Goal: Task Accomplishment & Management: Use online tool/utility

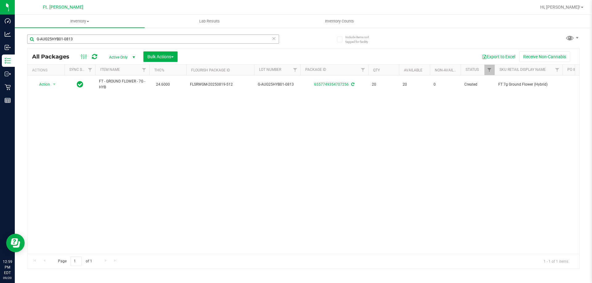
click at [139, 40] on input "G-AUG25HYB01-0813" at bounding box center [153, 39] width 252 height 9
type input "5592769608339015"
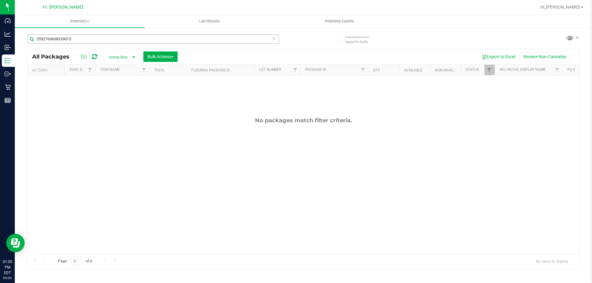
click at [80, 41] on input "5592769608339015" at bounding box center [153, 39] width 252 height 9
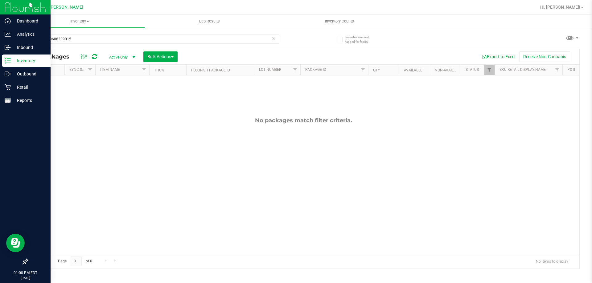
type input "5592769608339015"
click at [12, 64] on p "Inventory" at bounding box center [29, 60] width 37 height 7
click at [9, 81] on link "Outbound" at bounding box center [25, 74] width 51 height 13
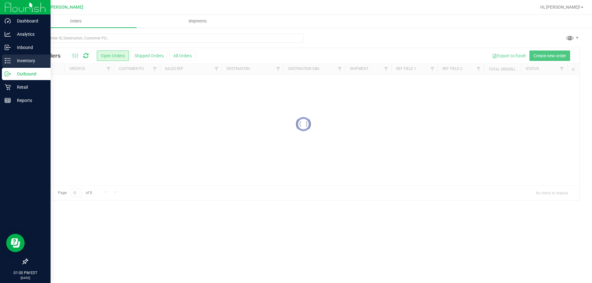
click at [14, 63] on p "Inventory" at bounding box center [29, 60] width 37 height 7
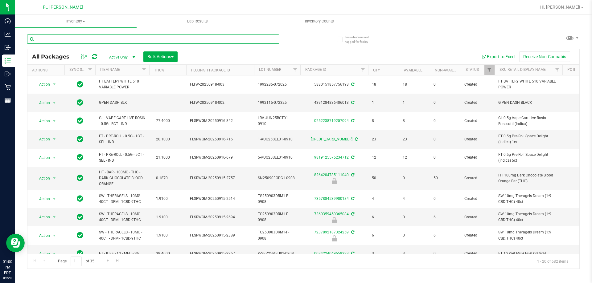
click at [54, 36] on input "text" at bounding box center [153, 39] width 252 height 9
type input "5592769608339015"
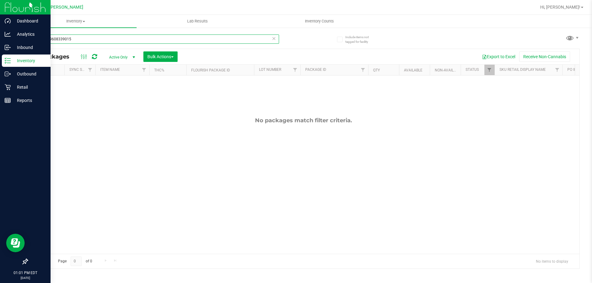
drag, startPoint x: 75, startPoint y: 40, endPoint x: 0, endPoint y: 67, distance: 79.7
click at [0, 67] on div "Dashboard Analytics Inbound Inventory Outbound Retail Reports 01:01 PM EDT [DAT…" at bounding box center [296, 141] width 592 height 283
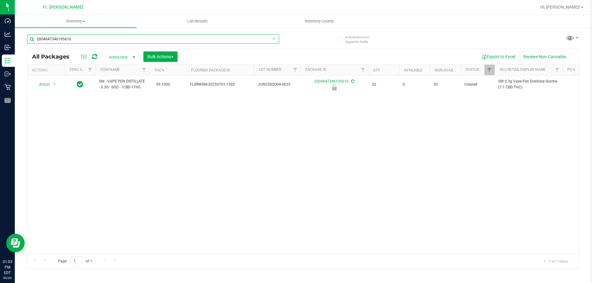
type input "2004647346195616"
click at [102, 44] on div "2004647346195616" at bounding box center [153, 42] width 252 height 14
click at [101, 42] on input "2004647346195616" at bounding box center [153, 39] width 252 height 9
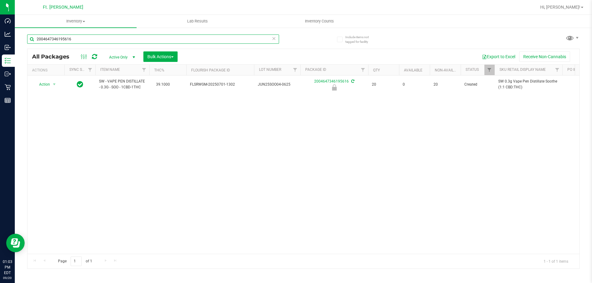
click at [101, 42] on input "2004647346195616" at bounding box center [153, 39] width 252 height 9
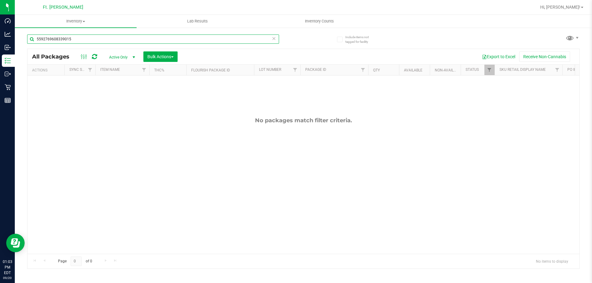
type input "5592769608339015"
click at [119, 58] on span "Active Only" at bounding box center [121, 57] width 34 height 9
click at [118, 89] on li "Locked" at bounding box center [120, 85] width 33 height 9
click at [120, 53] on span "Locked" at bounding box center [121, 57] width 34 height 9
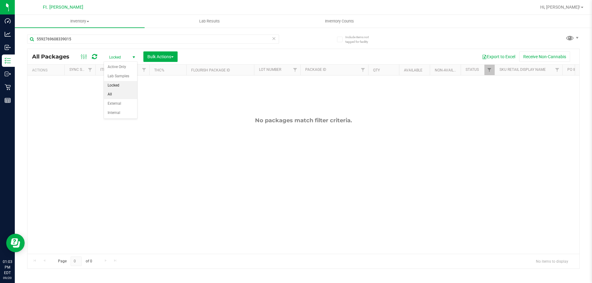
click at [116, 93] on li "All" at bounding box center [120, 94] width 33 height 9
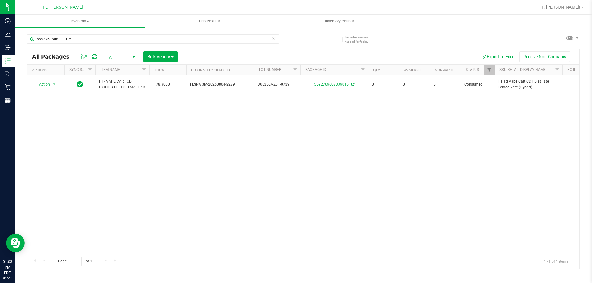
click at [123, 58] on span "All" at bounding box center [121, 57] width 34 height 9
click at [120, 64] on li "Active Only" at bounding box center [120, 67] width 33 height 9
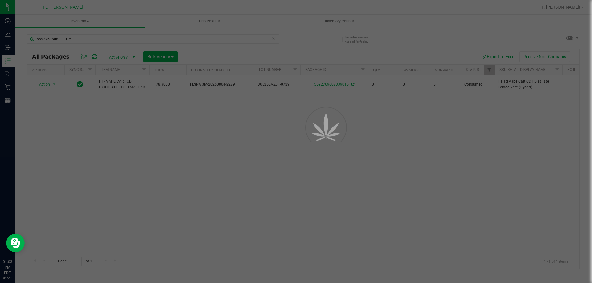
click at [120, 37] on div at bounding box center [296, 141] width 592 height 283
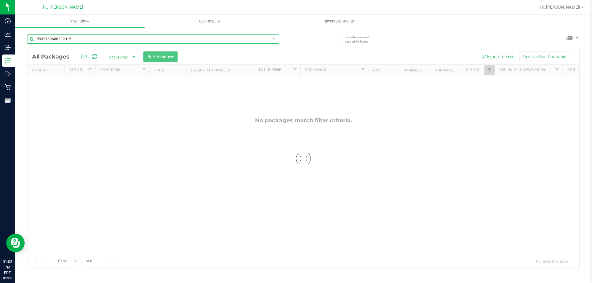
click at [94, 40] on input "5592769608339015" at bounding box center [153, 39] width 252 height 9
click at [96, 40] on input "5592769608339015" at bounding box center [153, 39] width 252 height 9
type input "l"
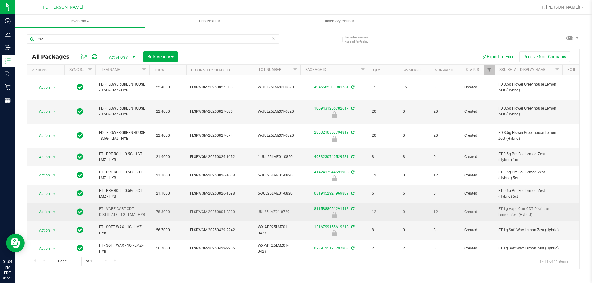
click at [120, 206] on span "FT - VAPE CART CDT DISTILLATE - 1G - LMZ - HYB" at bounding box center [122, 212] width 47 height 12
copy td "FT - VAPE CART CDT DISTILLATE - 1G - LMZ - HYB"
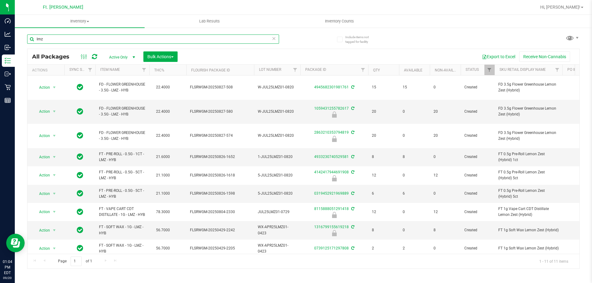
click at [100, 42] on input "lmz" at bounding box center [153, 39] width 252 height 9
paste input "FT - VAPE CART CDT DISTILLATE - 1G - LMZ - HYB"
type input "FT - VAPE CART CDT DISTILLATE - 1G - LMZ - HYB"
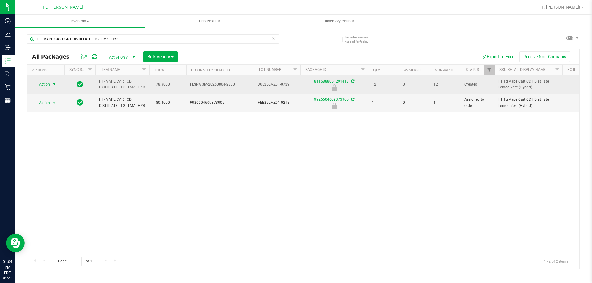
click at [51, 89] on span "select" at bounding box center [55, 84] width 8 height 9
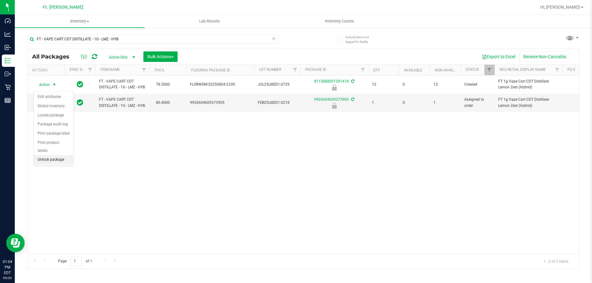
click at [49, 155] on li "Unlock package" at bounding box center [53, 159] width 39 height 9
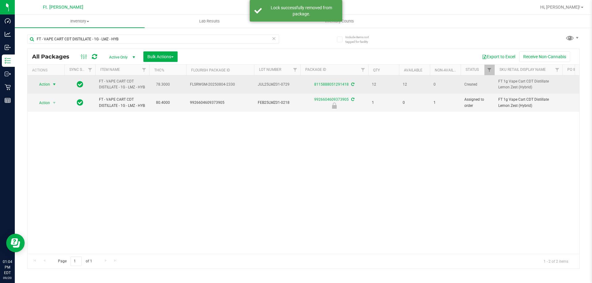
click at [55, 87] on span "select" at bounding box center [54, 84] width 5 height 5
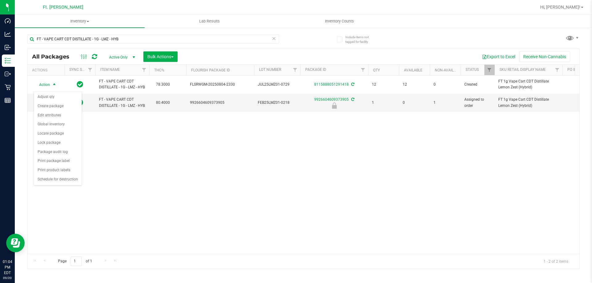
click at [155, 161] on div "Action Action Adjust qty Create package Edit attributes Global inventory Locate…" at bounding box center [303, 164] width 552 height 178
click at [196, 149] on div "Action Action Adjust qty Create package Edit attributes Global inventory Locate…" at bounding box center [303, 164] width 552 height 178
click at [200, 150] on div "Action Action Adjust qty Create package Edit attributes Global inventory Locate…" at bounding box center [303, 164] width 552 height 178
click at [227, 146] on div "Action Action Adjust qty Create package Edit attributes Global inventory Locate…" at bounding box center [303, 164] width 552 height 178
click at [243, 135] on div "Action Action Adjust qty Create package Edit attributes Global inventory Locate…" at bounding box center [303, 164] width 552 height 178
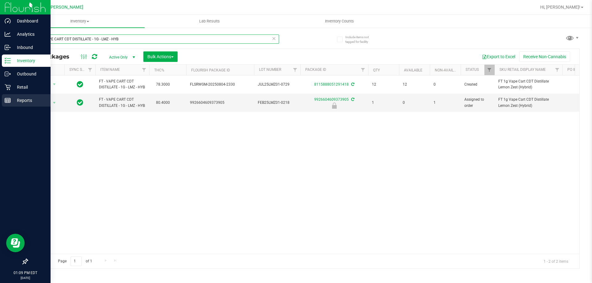
drag, startPoint x: 205, startPoint y: 35, endPoint x: 0, endPoint y: 107, distance: 217.0
click at [0, 107] on div "Dashboard Analytics Inbound Inventory Outbound Retail Reports 01:09 PM EDT [DAT…" at bounding box center [296, 141] width 592 height 283
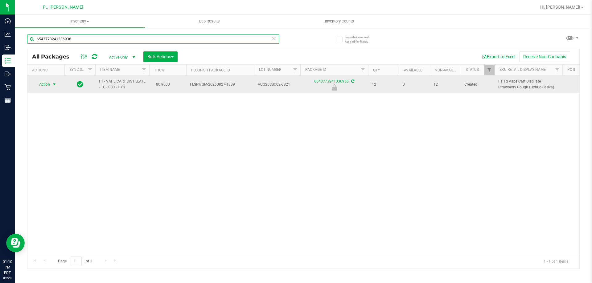
type input "6543773241336936"
click at [54, 86] on span "select" at bounding box center [54, 84] width 5 height 5
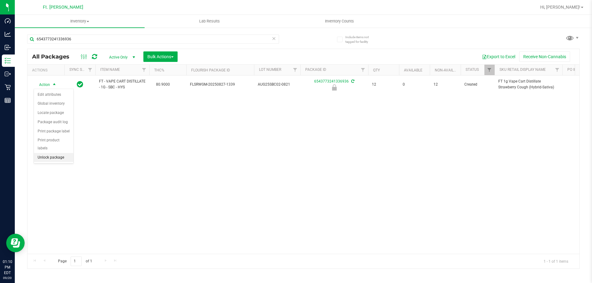
click at [48, 153] on li "Unlock package" at bounding box center [53, 157] width 39 height 9
